Goal: Navigation & Orientation: Find specific page/section

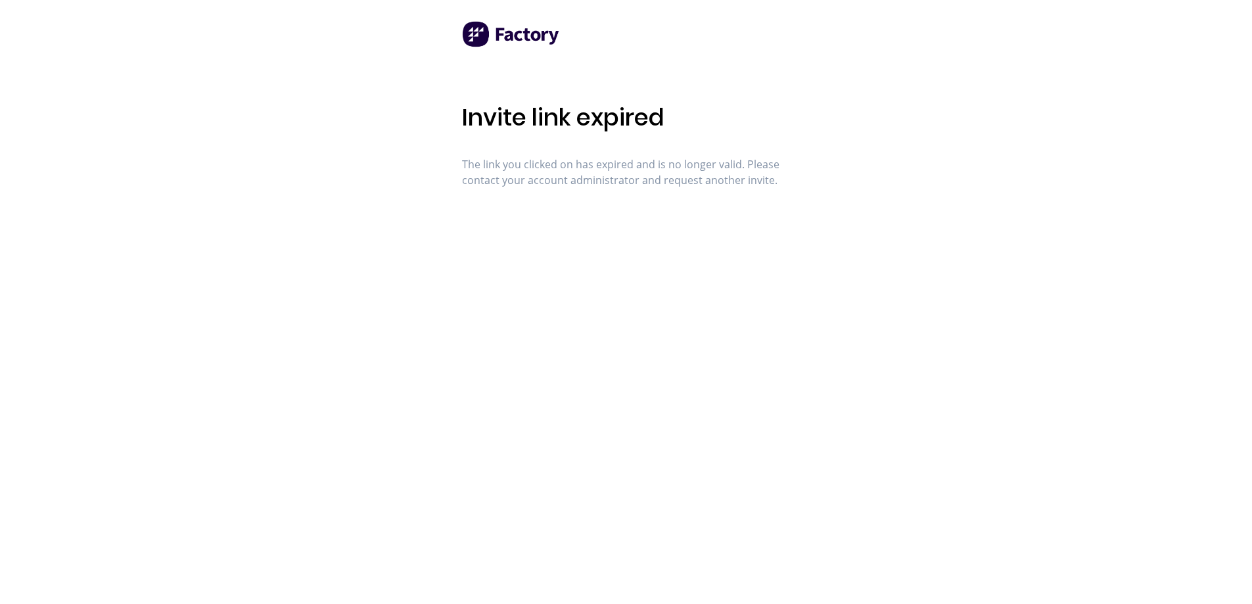
click at [522, 36] on img at bounding box center [511, 34] width 99 height 26
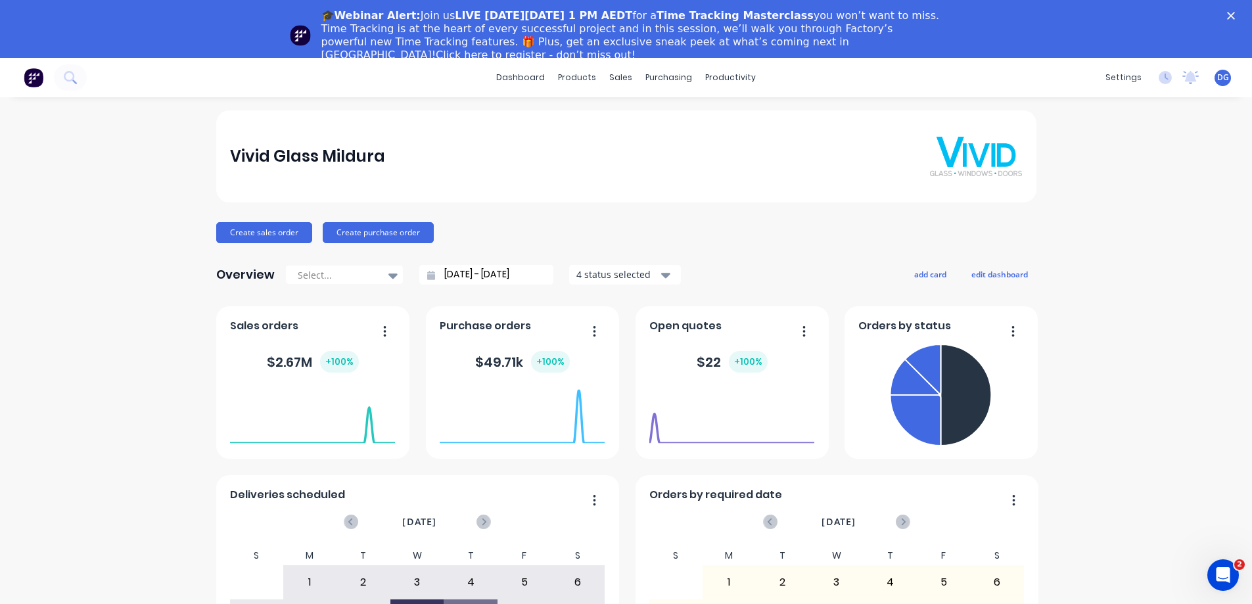
click at [1235, 16] on polygon "Close" at bounding box center [1231, 16] width 8 height 8
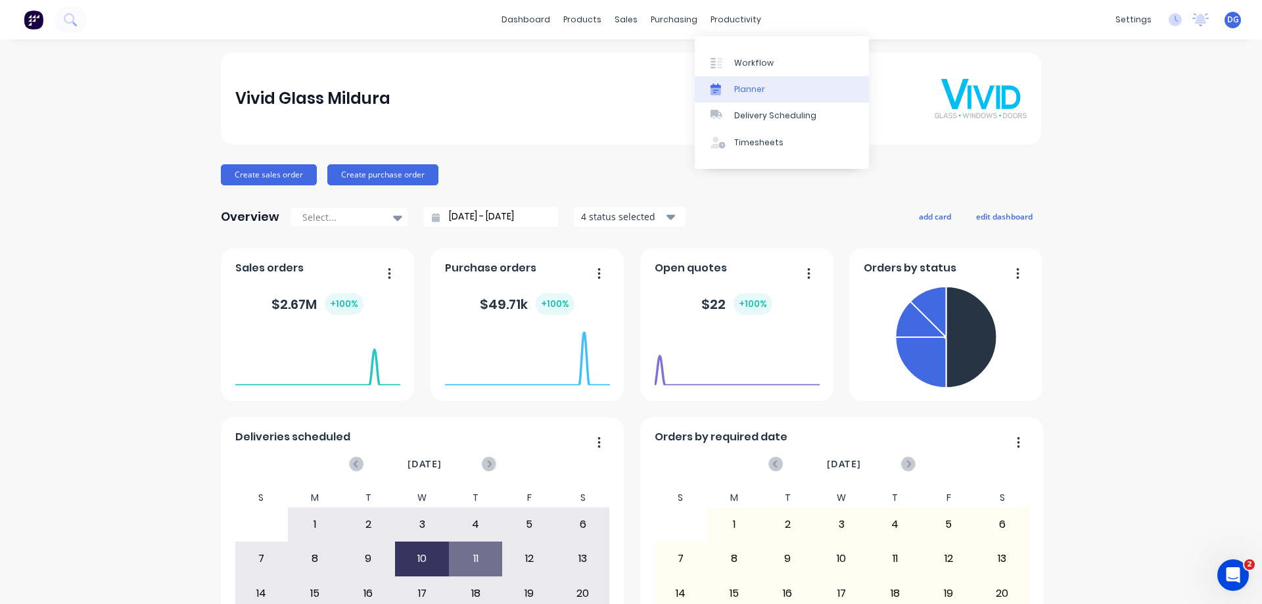
click at [743, 89] on div "Planner" at bounding box center [749, 89] width 31 height 12
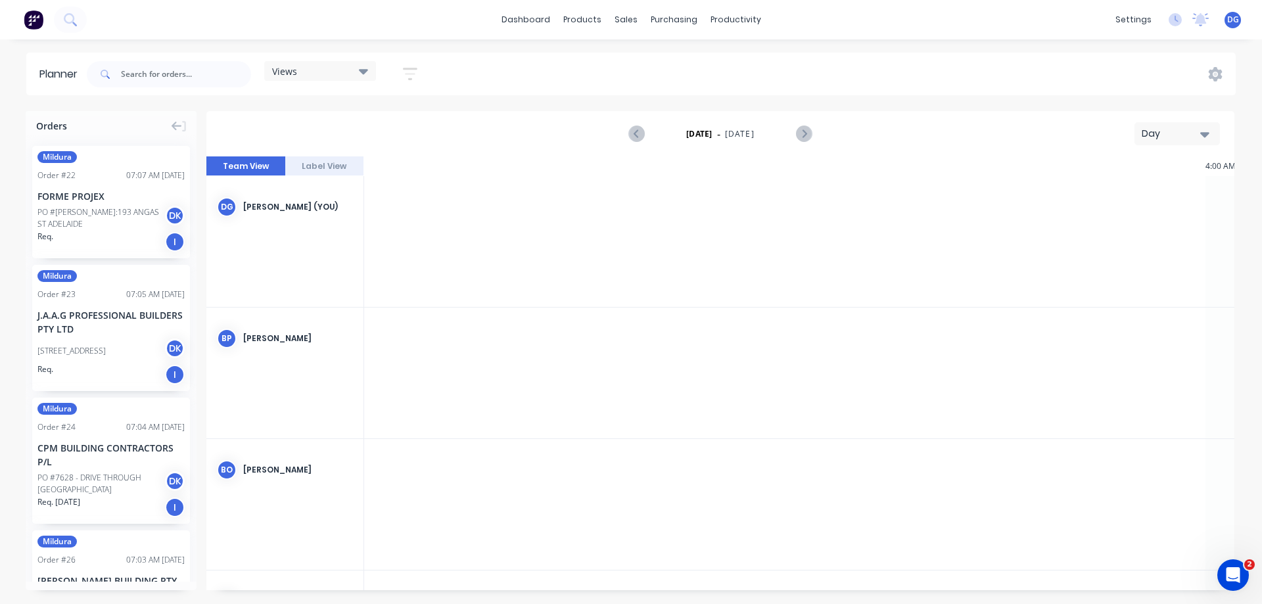
scroll to position [0, 1683]
click at [74, 193] on div "FORME PROJEX" at bounding box center [110, 196] width 147 height 14
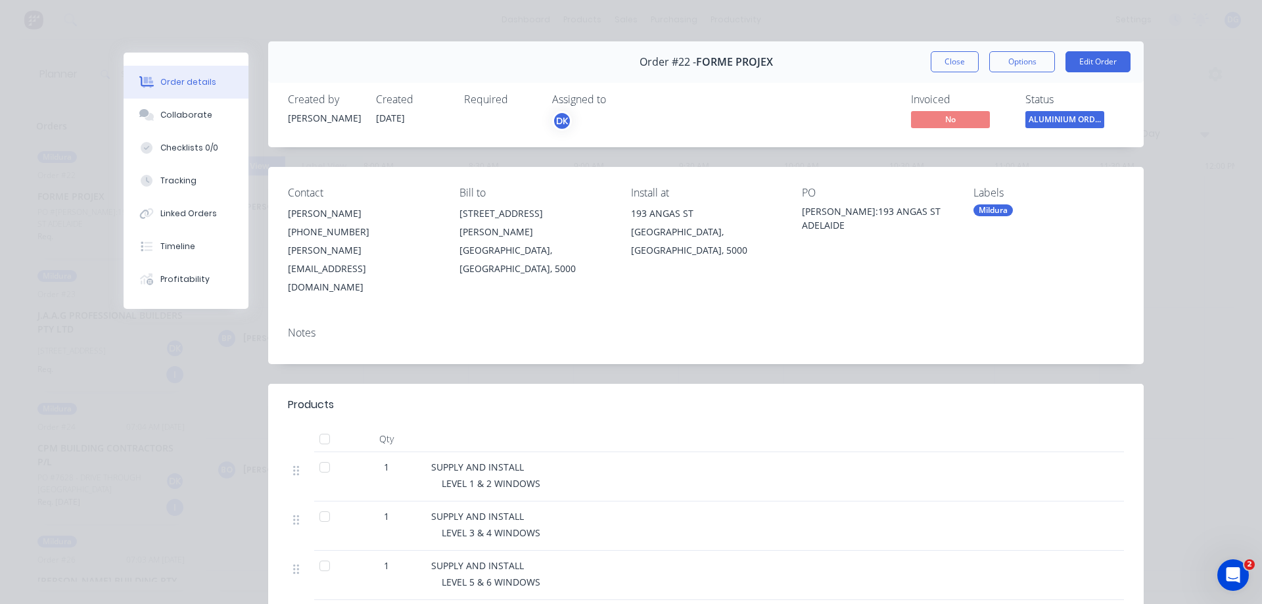
scroll to position [0, 0]
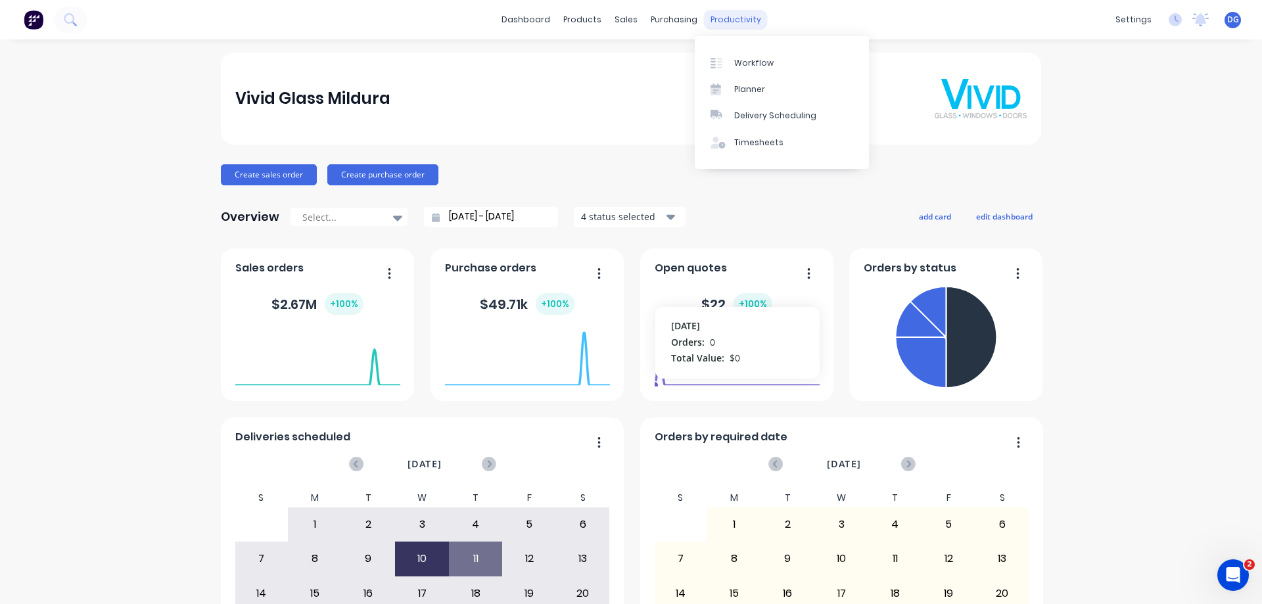
click at [715, 18] on div "productivity" at bounding box center [736, 20] width 64 height 20
click at [742, 63] on div "Workflow" at bounding box center [753, 63] width 39 height 12
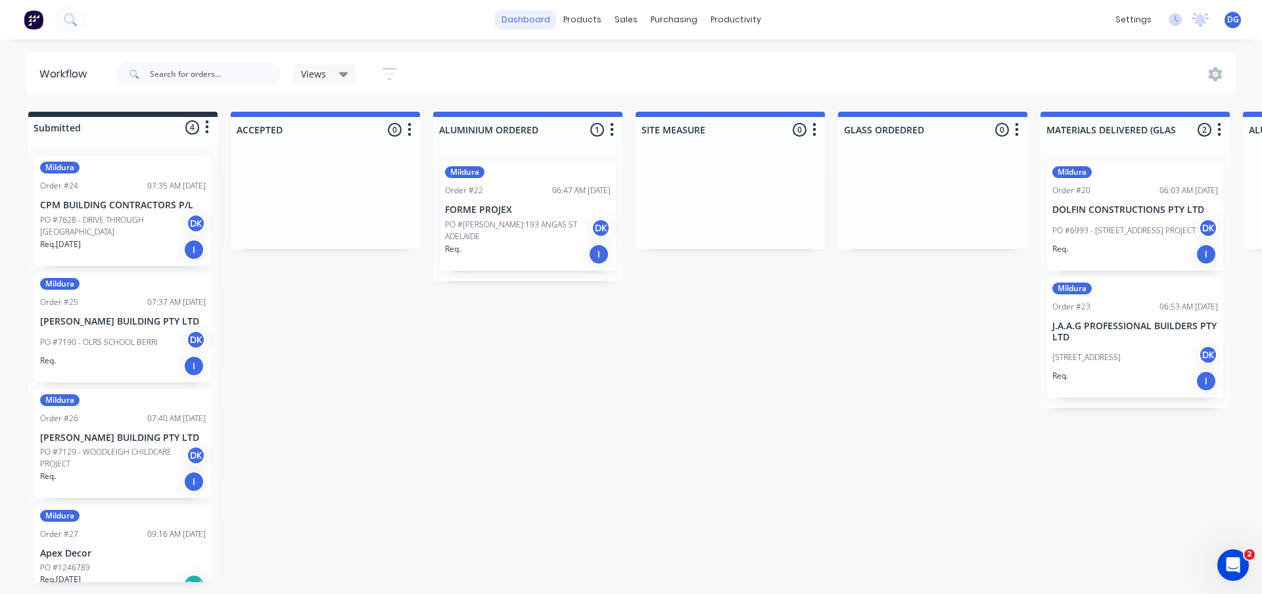
click at [528, 17] on link "dashboard" at bounding box center [526, 20] width 62 height 20
